Goal: Task Accomplishment & Management: Use online tool/utility

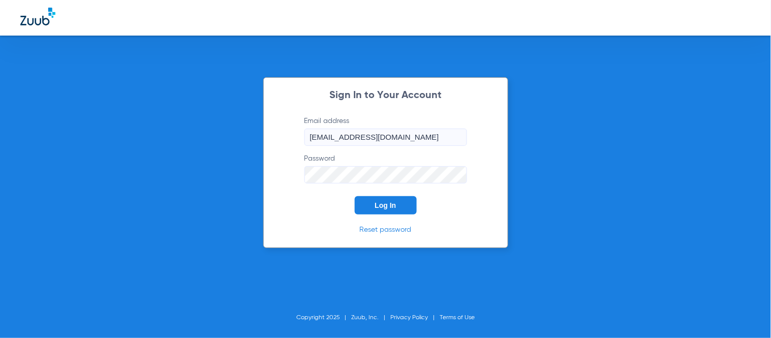
click at [399, 209] on button "Log In" at bounding box center [386, 205] width 62 height 18
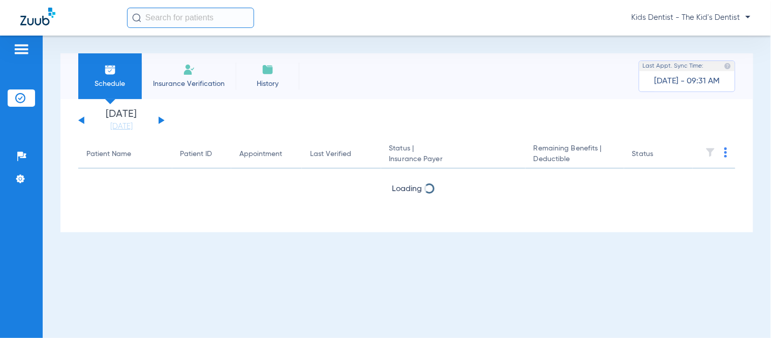
click at [164, 13] on input "text" at bounding box center [190, 18] width 127 height 20
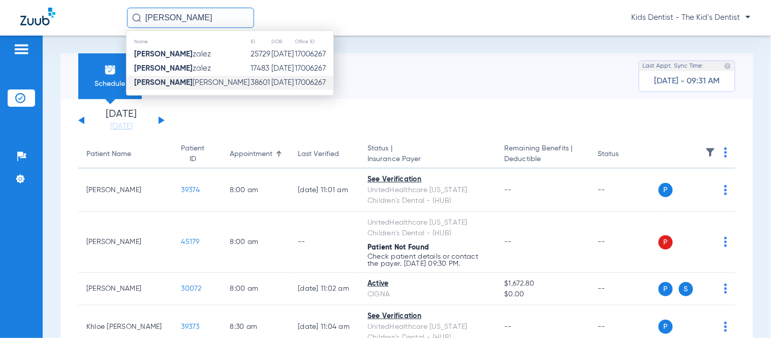
type input "[PERSON_NAME]"
click at [189, 84] on span "[PERSON_NAME] Gon [PERSON_NAME]" at bounding box center [191, 83] width 115 height 8
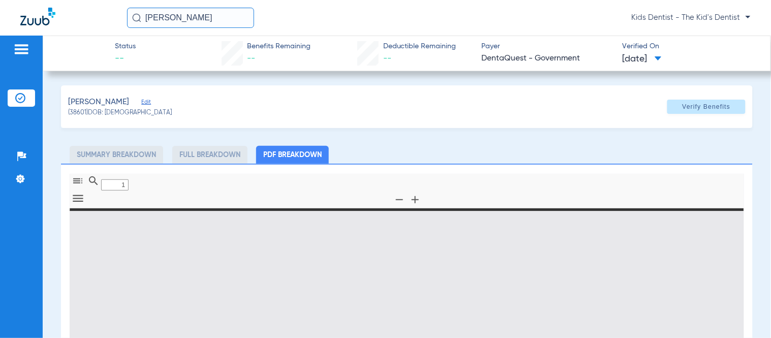
type input "0"
select select "page-width"
click at [698, 107] on span "Verify Benefits" at bounding box center [707, 107] width 48 height 8
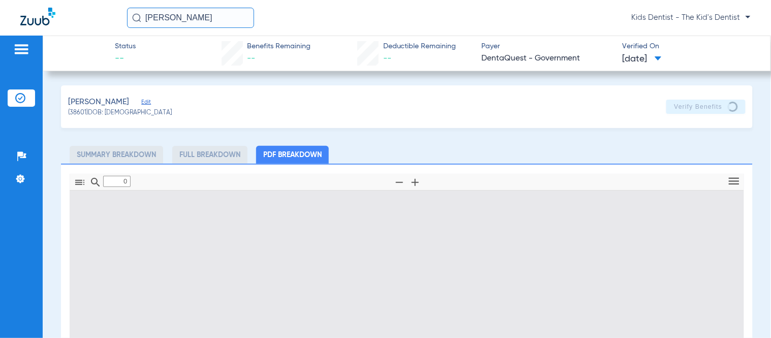
type input "1"
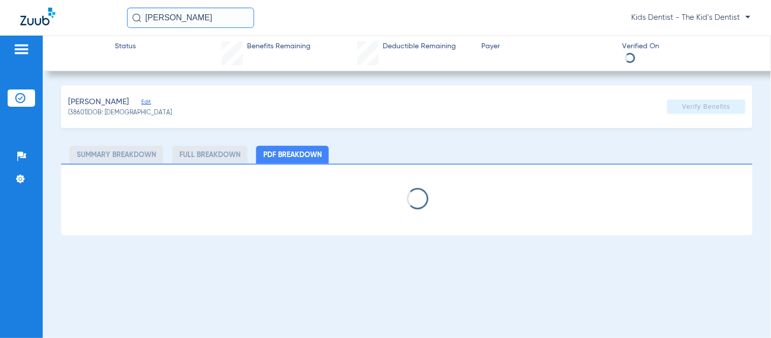
select select "page-width"
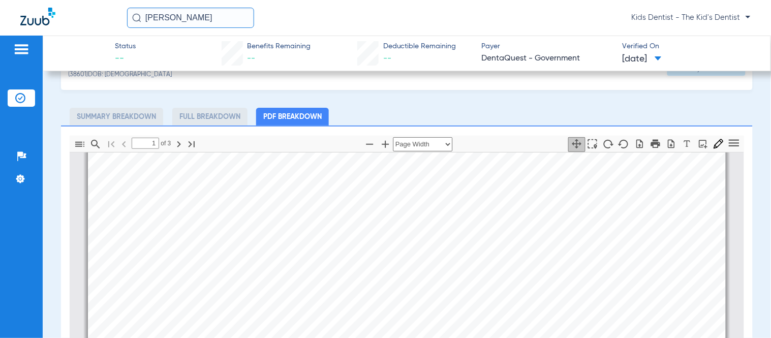
scroll to position [169, 0]
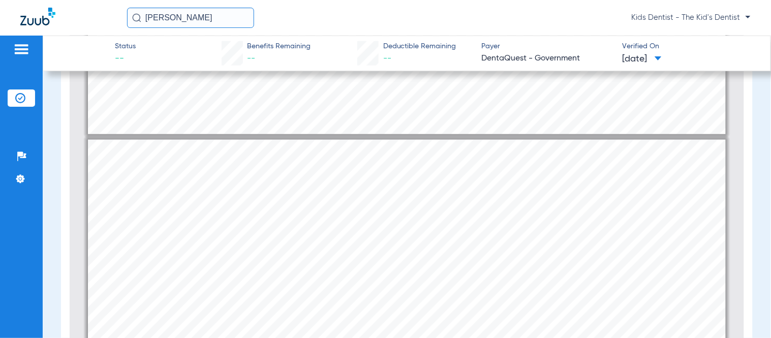
type input "1"
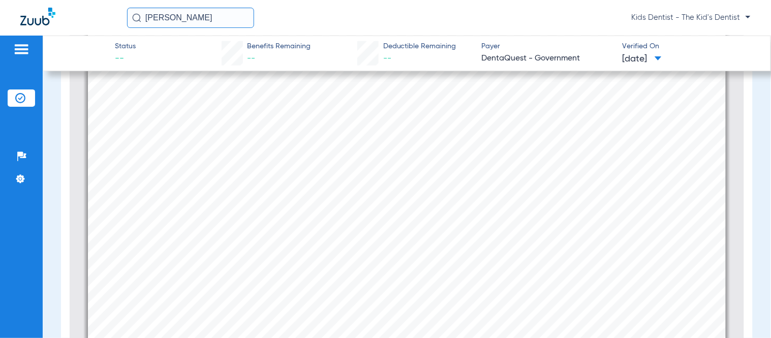
scroll to position [0, 0]
click at [184, 21] on input "[PERSON_NAME]" at bounding box center [190, 18] width 127 height 20
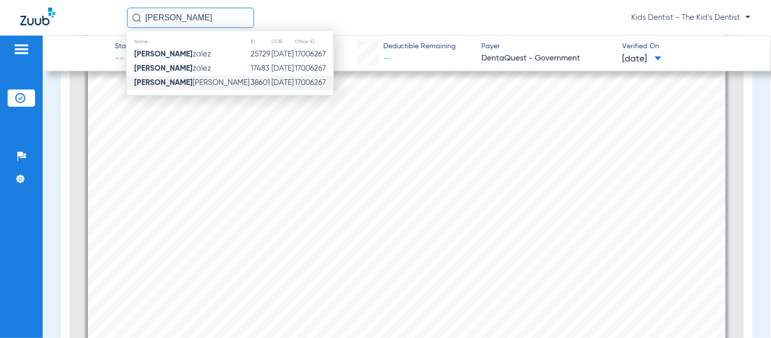
click at [199, 82] on span "[PERSON_NAME] Gon [PERSON_NAME]" at bounding box center [191, 83] width 115 height 8
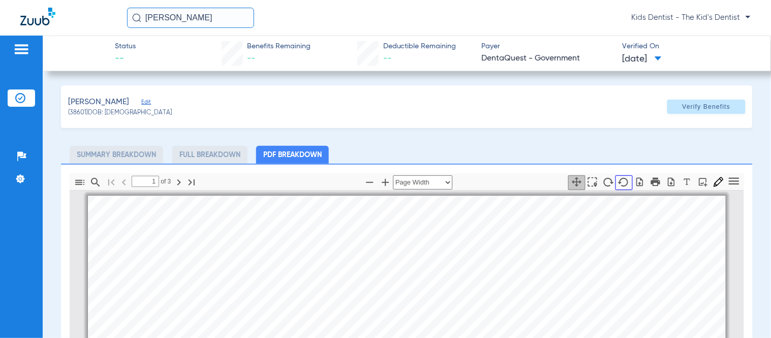
click at [618, 184] on icon "button" at bounding box center [624, 182] width 12 height 12
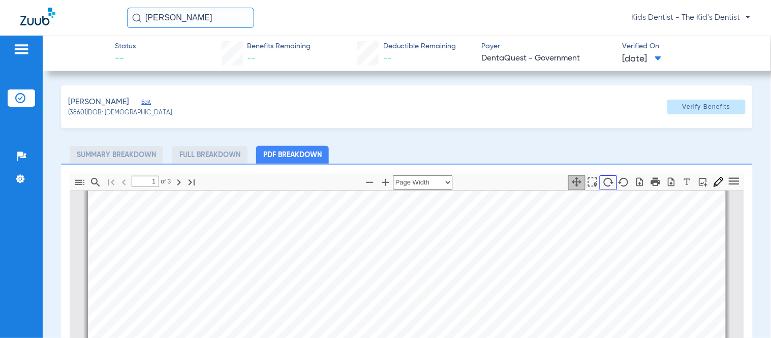
click at [603, 184] on icon "button" at bounding box center [609, 182] width 12 height 12
click at [695, 112] on span at bounding box center [707, 107] width 78 height 24
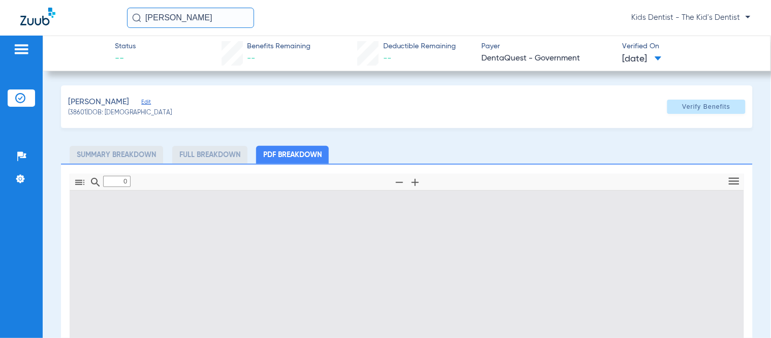
type input "1"
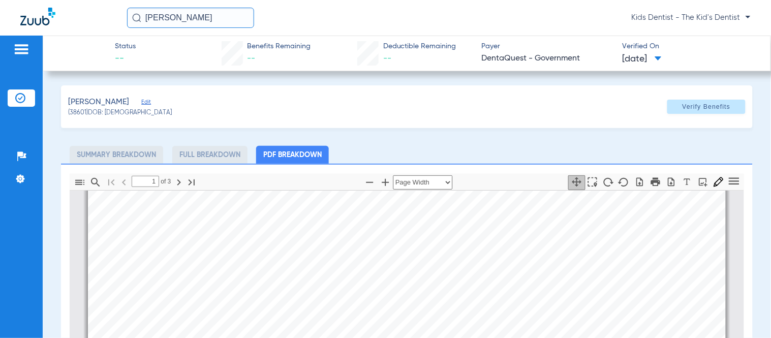
click at [53, 13] on img at bounding box center [37, 17] width 35 height 18
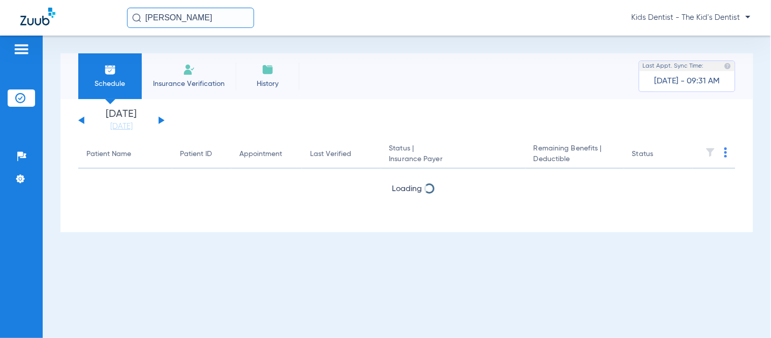
click at [44, 16] on img at bounding box center [37, 17] width 35 height 18
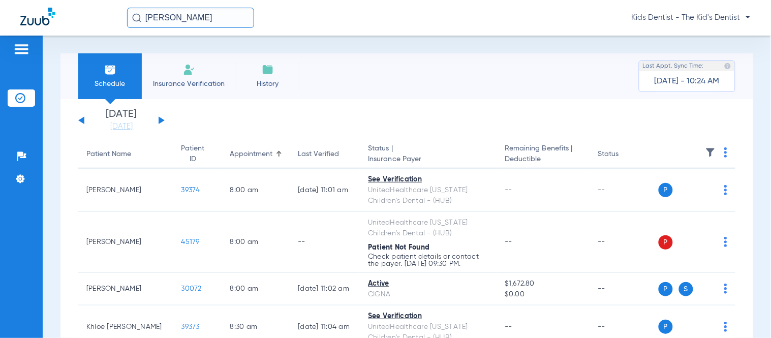
drag, startPoint x: 153, startPoint y: 123, endPoint x: 159, endPoint y: 123, distance: 6.1
click at [155, 123] on div "[DATE] [DATE] [DATE] [DATE] [DATE] [DATE] [DATE] [DATE] [DATE] [DATE] [DATE] [D…" at bounding box center [121, 120] width 86 height 22
click at [160, 123] on button at bounding box center [162, 120] width 6 height 8
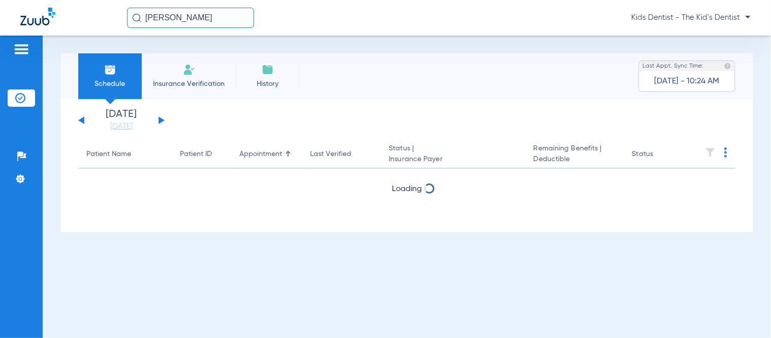
click at [725, 154] on img at bounding box center [726, 152] width 3 height 10
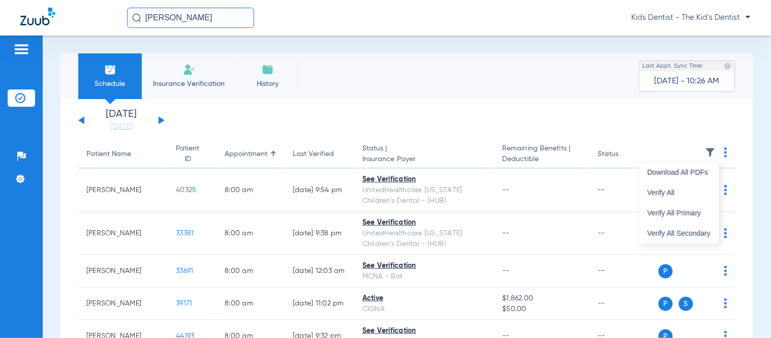
click at [212, 18] on div at bounding box center [385, 169] width 771 height 338
click at [212, 18] on input "[PERSON_NAME]" at bounding box center [190, 18] width 127 height 20
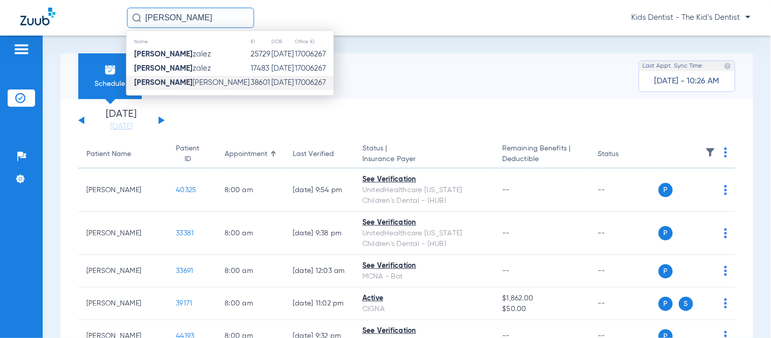
click at [212, 18] on input "[PERSON_NAME]" at bounding box center [190, 18] width 127 height 20
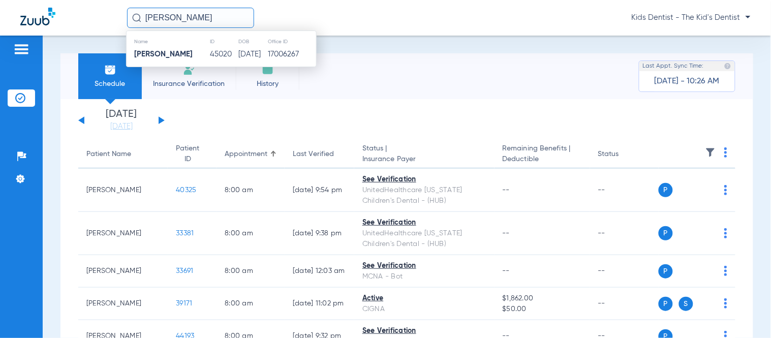
type input "[PERSON_NAME]"
click at [196, 62] on div "Name ID DOB Office ID [PERSON_NAME] 45020 [DATE] 17006267" at bounding box center [221, 49] width 191 height 37
click at [210, 48] on td "45020" at bounding box center [224, 54] width 28 height 14
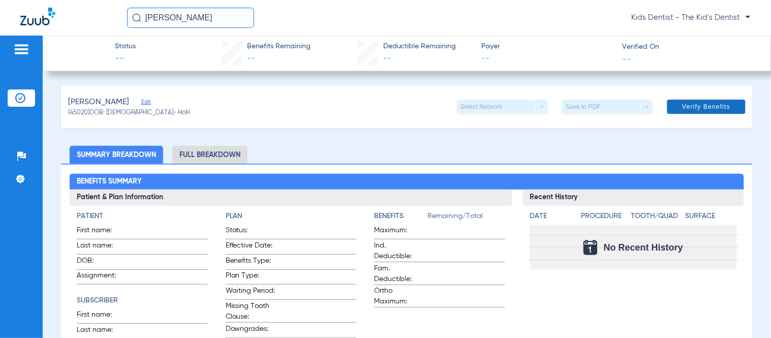
click at [707, 107] on span "Verify Benefits" at bounding box center [707, 107] width 48 height 8
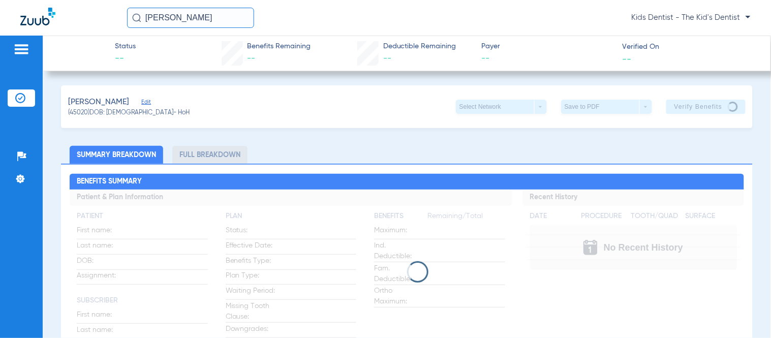
click at [141, 99] on span "Edit" at bounding box center [145, 104] width 9 height 10
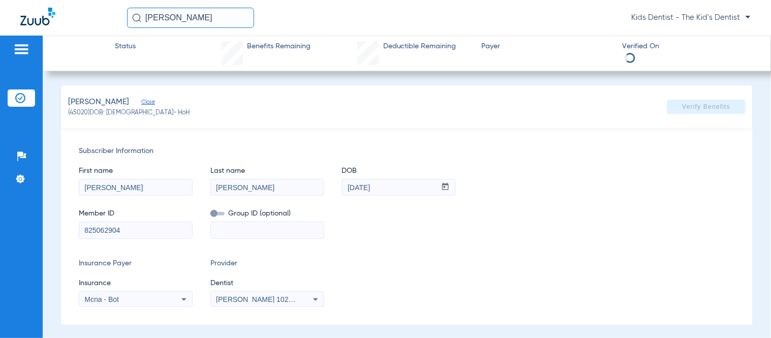
select select "page-width"
type input "1"
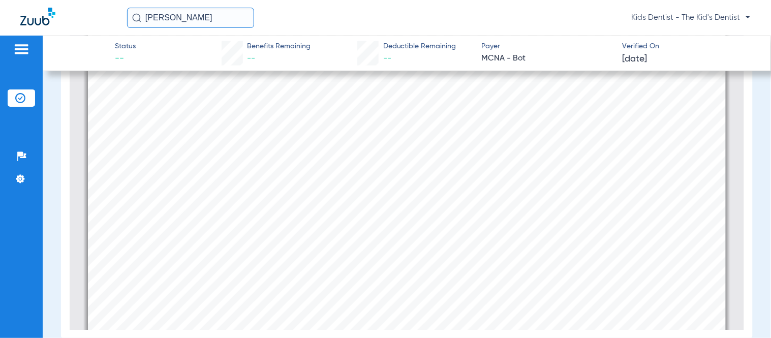
scroll to position [344, 0]
